Goal: Transaction & Acquisition: Subscribe to service/newsletter

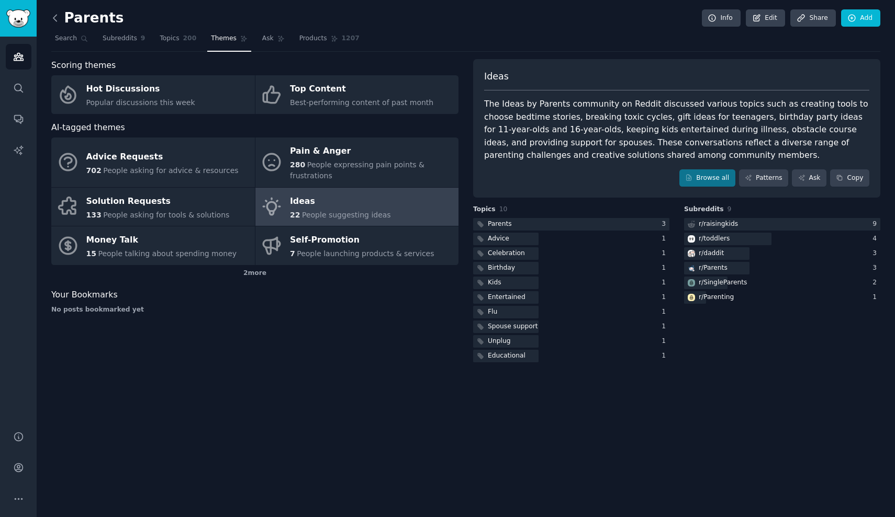
click at [51, 17] on div "Parents Info Edit Share Add Search Subreddits 9 Topics 200 Themes Ask Products …" at bounding box center [466, 258] width 858 height 517
click at [57, 19] on icon at bounding box center [55, 18] width 11 height 11
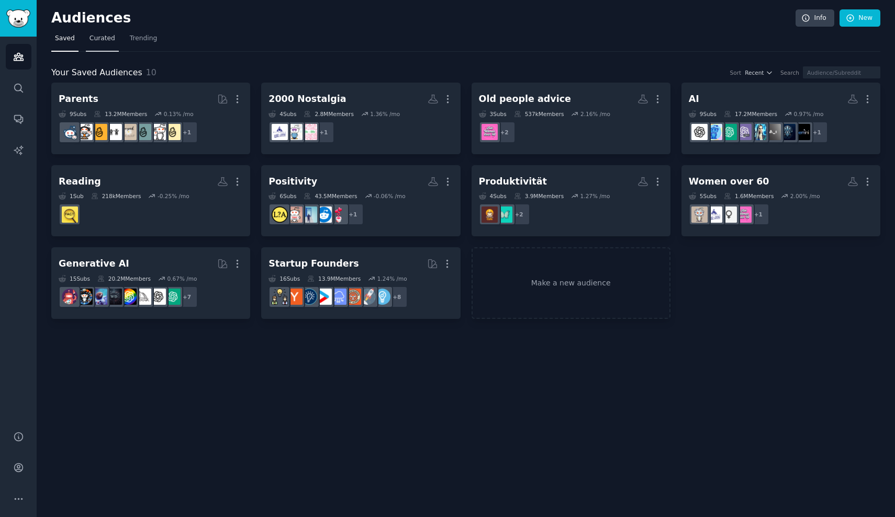
click at [101, 41] on span "Curated" at bounding box center [102, 38] width 26 height 9
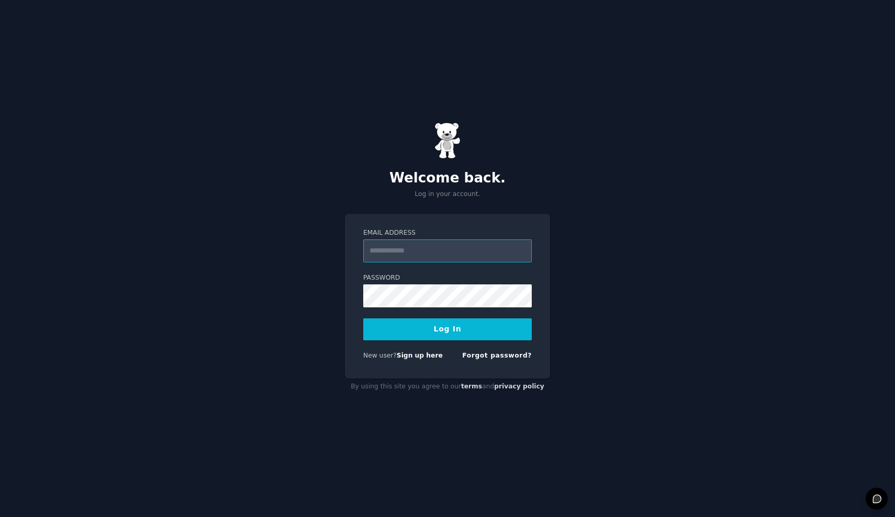
type input "**********"
click at [447, 329] on button "Log In" at bounding box center [447, 330] width 168 height 22
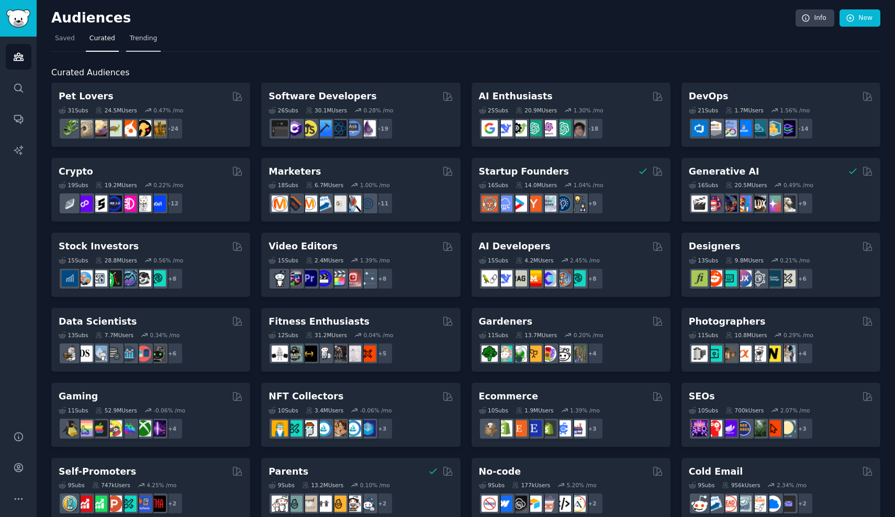
click at [152, 45] on link "Trending" at bounding box center [143, 40] width 35 height 21
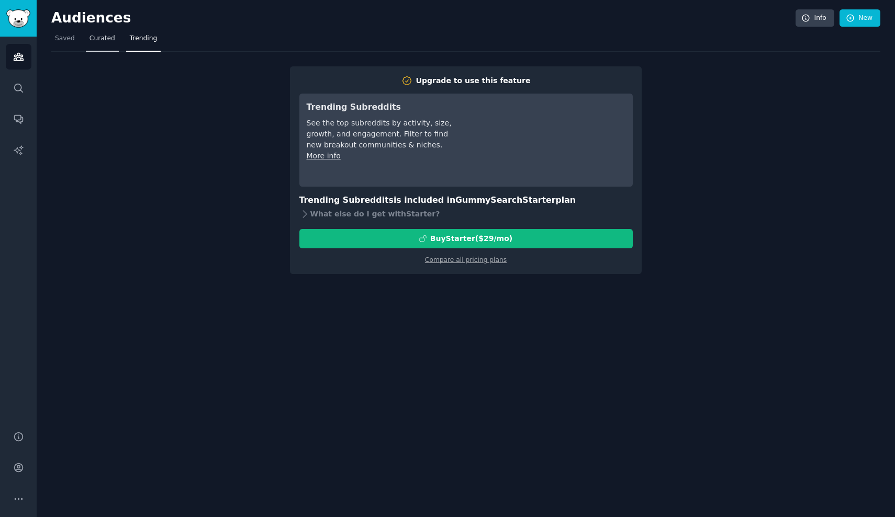
click at [112, 43] on link "Curated" at bounding box center [102, 40] width 33 height 21
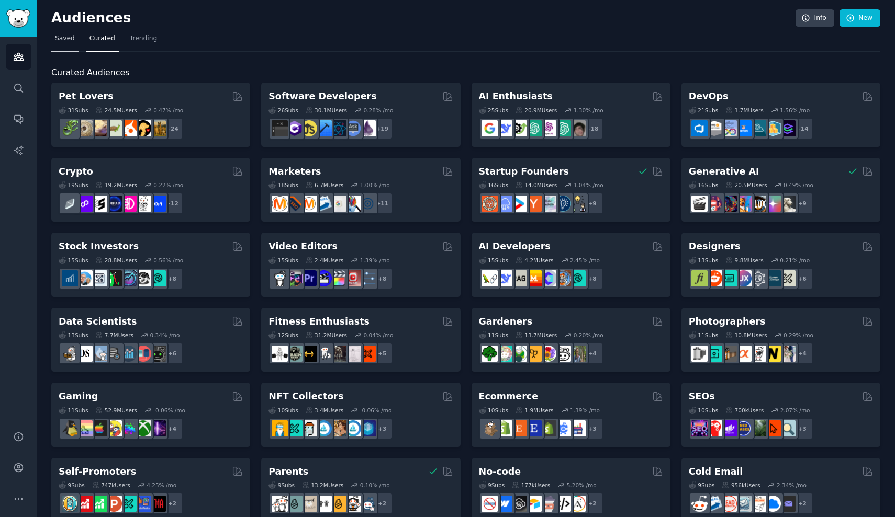
click at [72, 43] on link "Saved" at bounding box center [64, 40] width 27 height 21
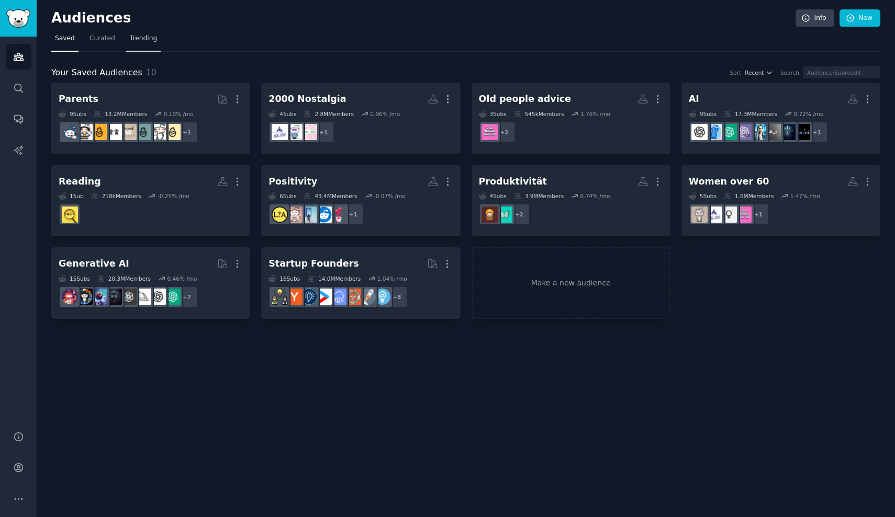
click at [136, 42] on span "Trending" at bounding box center [143, 38] width 27 height 9
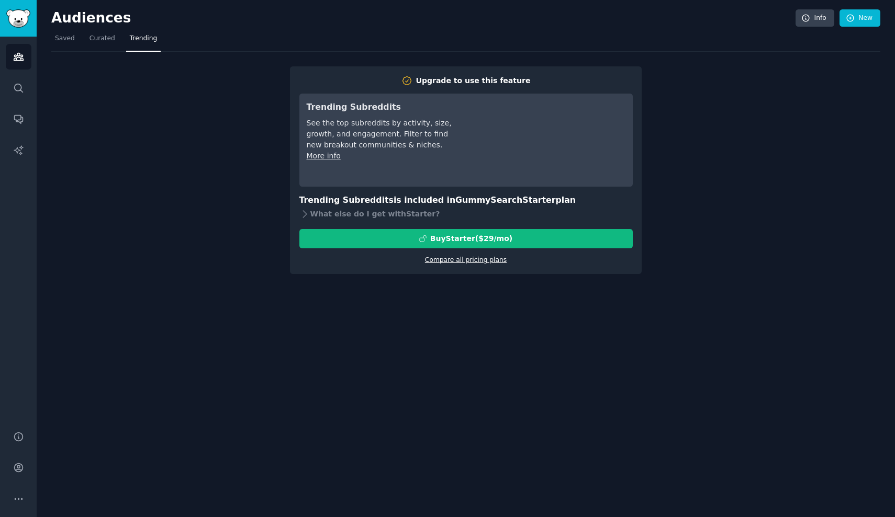
click at [448, 263] on link "Compare all pricing plans" at bounding box center [466, 259] width 82 height 7
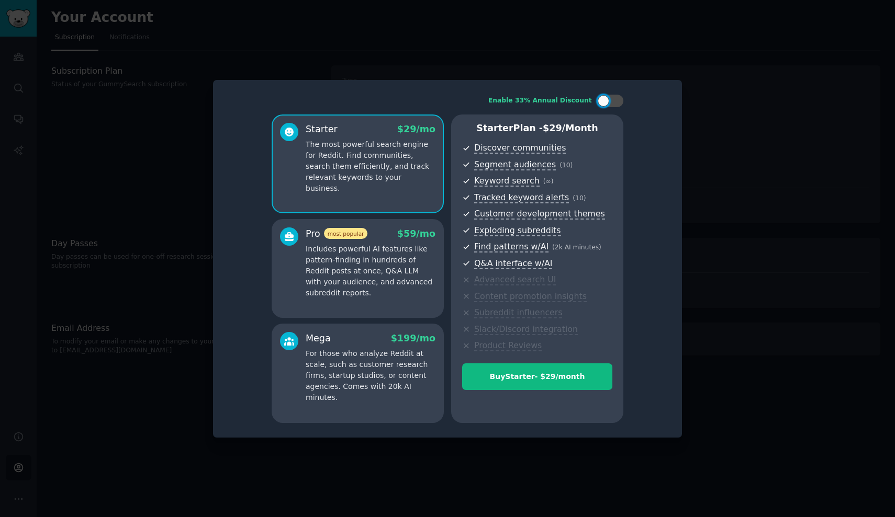
click at [310, 69] on div at bounding box center [447, 258] width 895 height 517
click at [128, 52] on div at bounding box center [447, 258] width 895 height 517
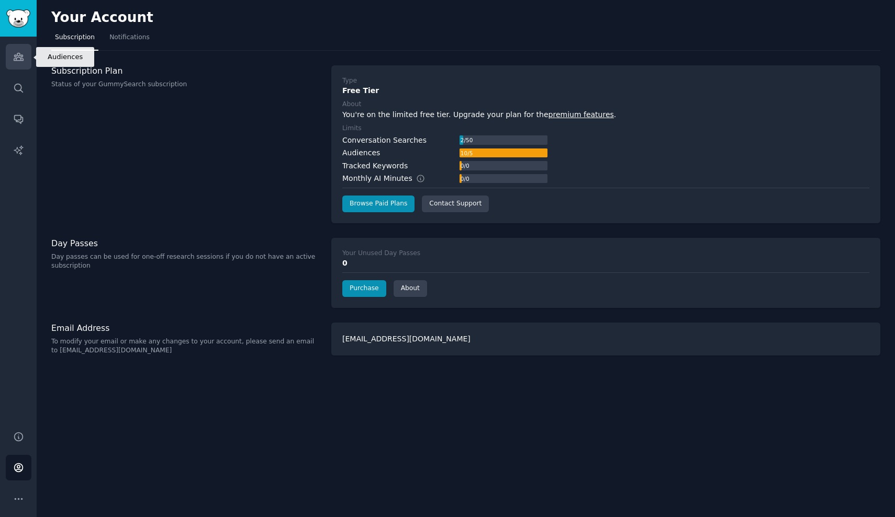
click at [26, 51] on link "Audiences" at bounding box center [19, 57] width 26 height 26
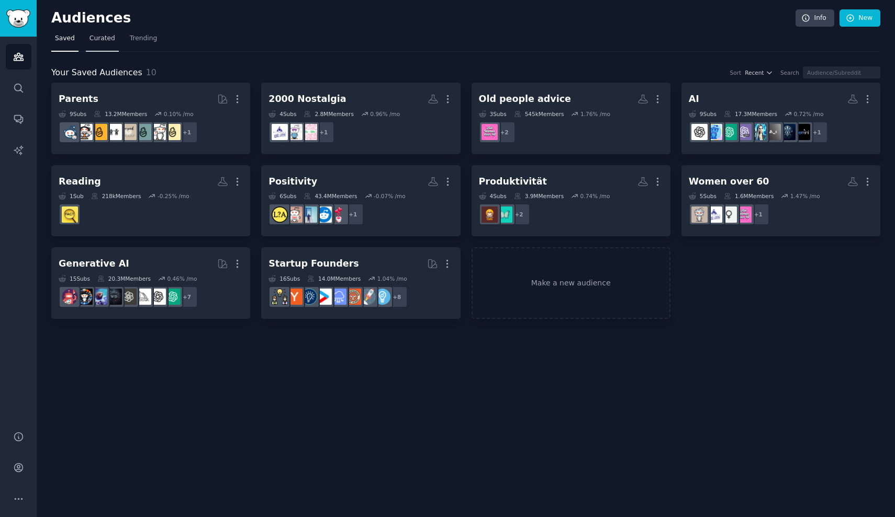
click at [100, 43] on link "Curated" at bounding box center [102, 40] width 33 height 21
